Goal: Transaction & Acquisition: Download file/media

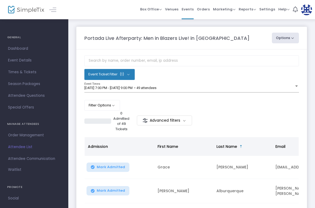
click at [285, 41] on button "Options" at bounding box center [285, 38] width 27 height 11
click at [270, 55] on li "Export List" at bounding box center [270, 54] width 49 height 10
radio input "false"
radio input "true"
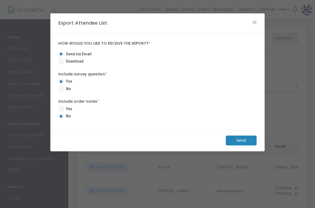
click at [78, 59] on span "Download" at bounding box center [74, 62] width 20 height 6
click at [61, 64] on input "Download" at bounding box center [61, 64] width 0 height 0
radio input "true"
click at [231, 141] on m-button "Download" at bounding box center [237, 141] width 40 height 10
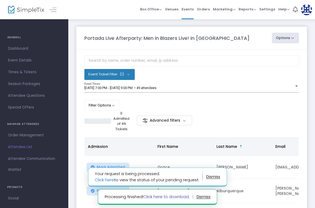
click at [167, 195] on link "Click here to download." at bounding box center [166, 197] width 46 height 6
